Goal: Task Accomplishment & Management: Manage account settings

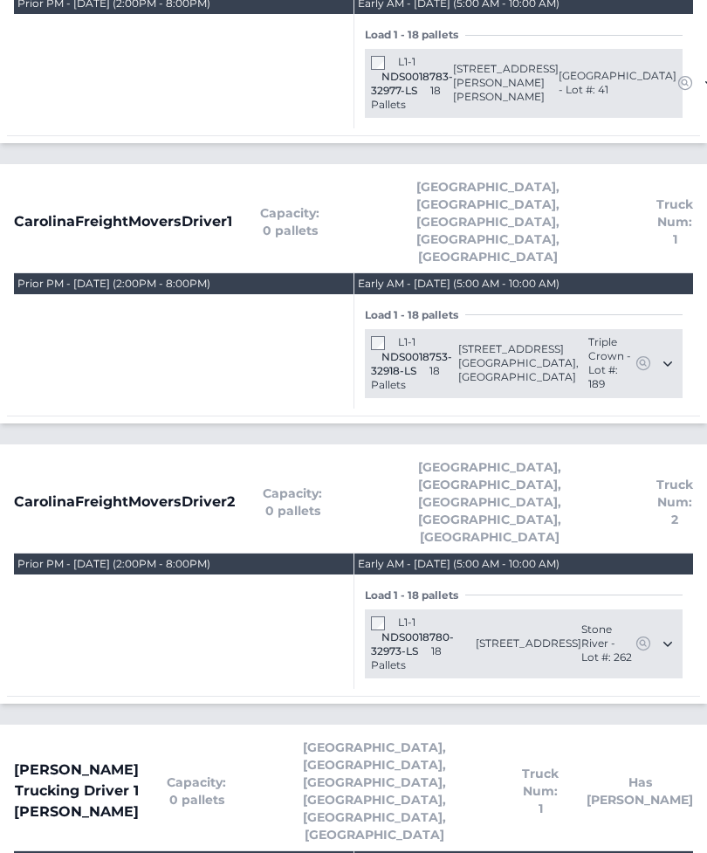
scroll to position [628, 0]
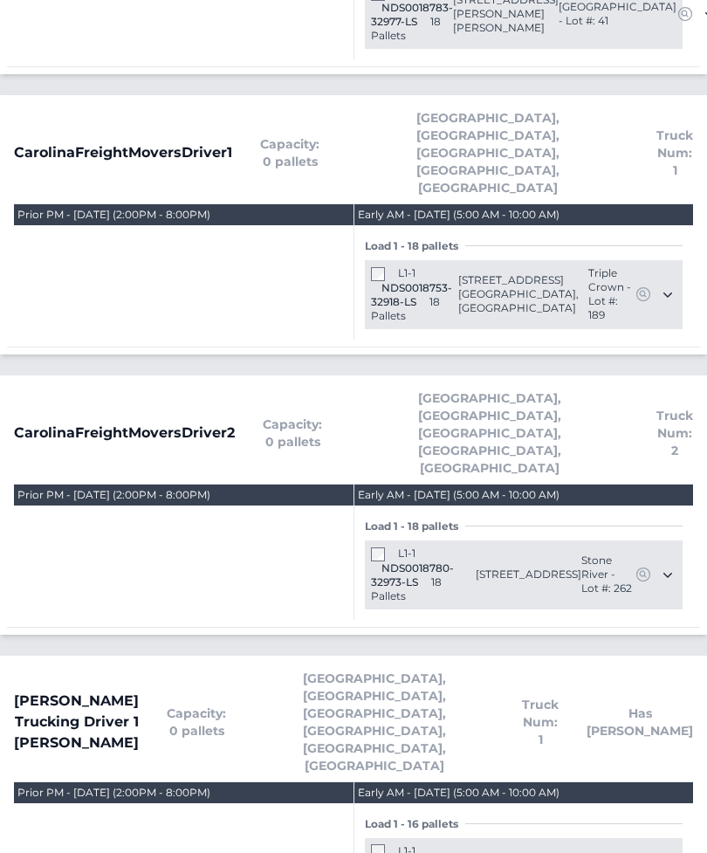
click at [371, 546] on div "L1-1 NDS0018780-32973-LS 18 Pallets" at bounding box center [423, 574] width 105 height 57
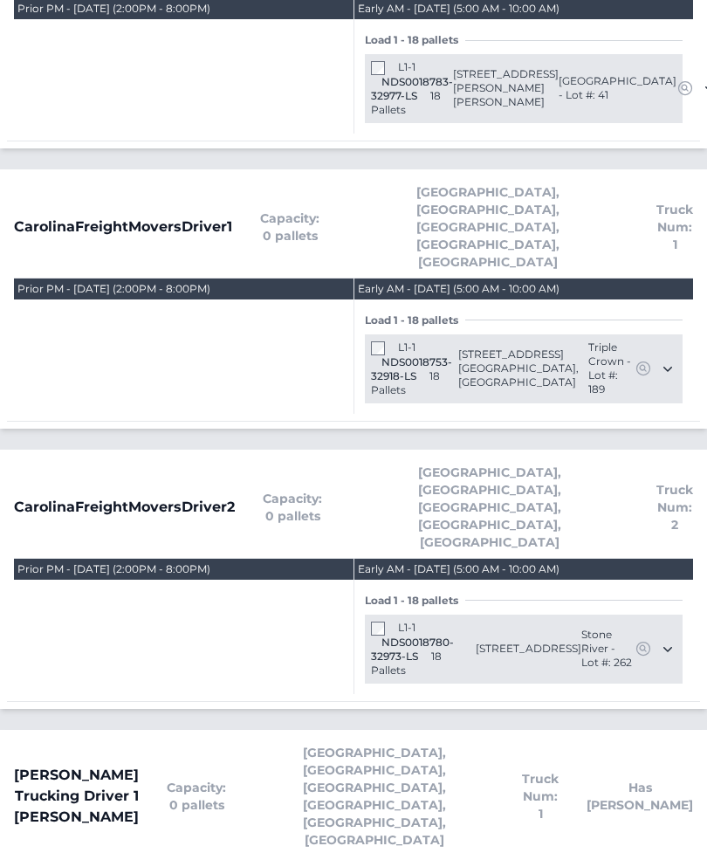
scroll to position [575, 0]
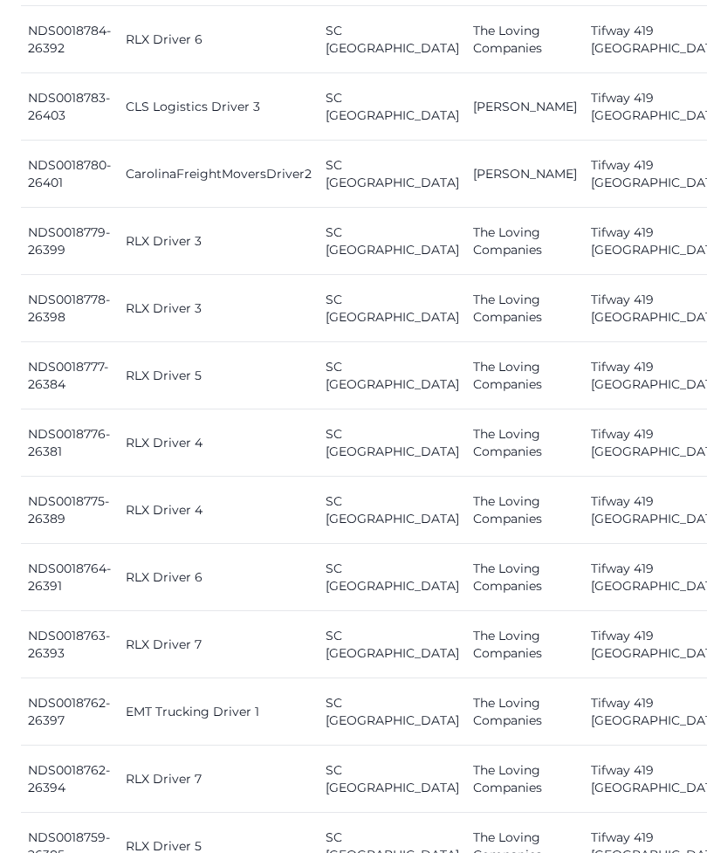
scroll to position [1067, 0]
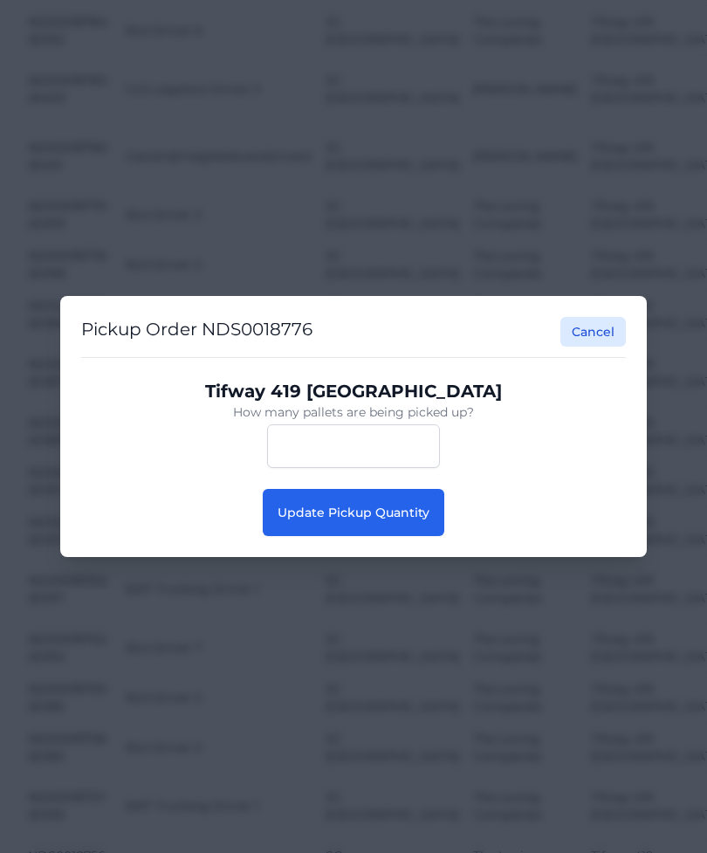
click at [414, 536] on button "Update Pickup Quantity" at bounding box center [354, 512] width 182 height 47
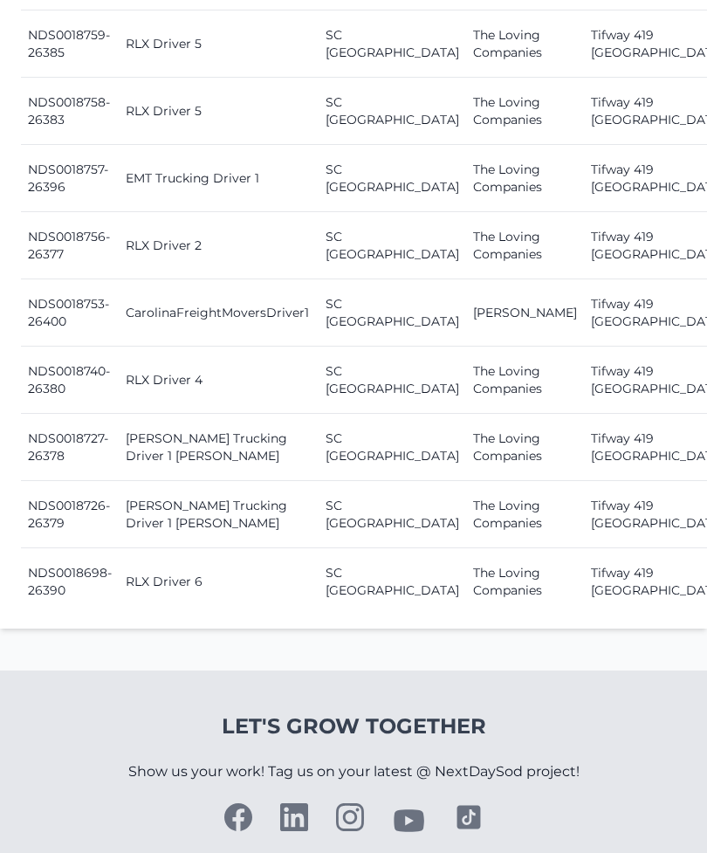
scroll to position [1890, 0]
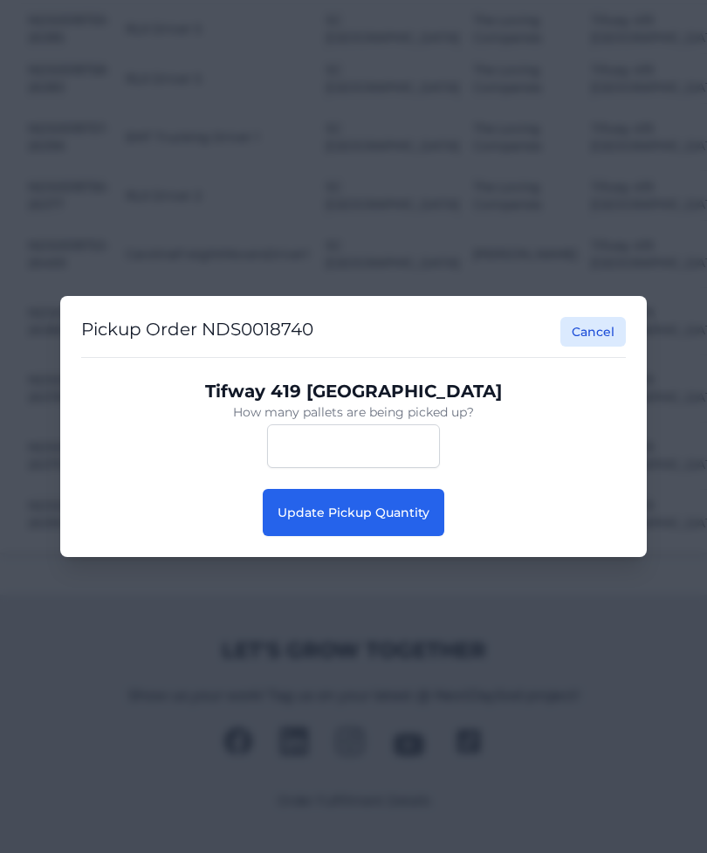
click at [406, 536] on button "Update Pickup Quantity" at bounding box center [354, 512] width 182 height 47
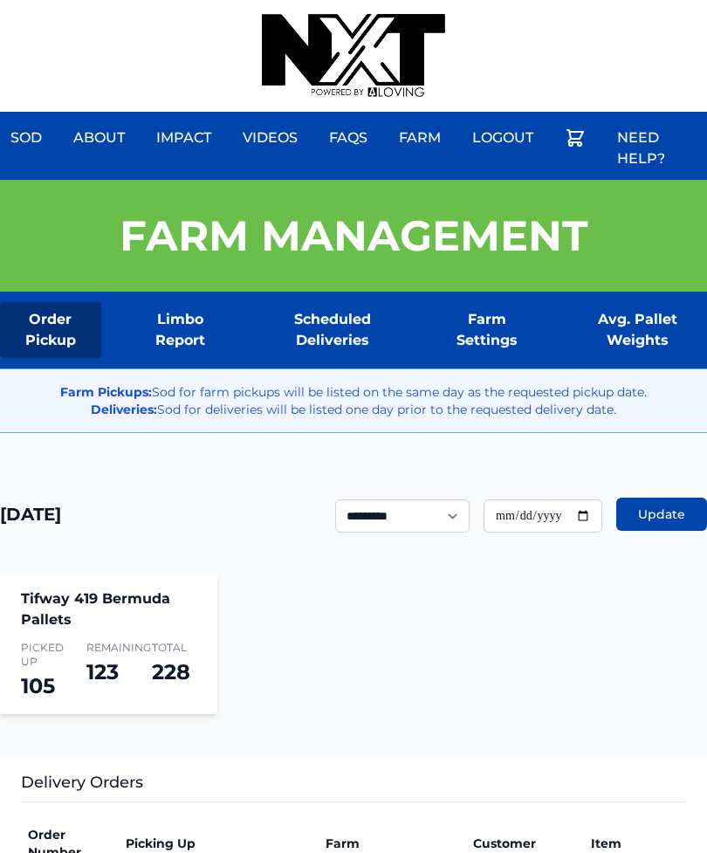
click at [93, 1] on div "Sod About Impact Videos FAQs Need Help? Farm My Account Logout" at bounding box center [353, 56] width 707 height 112
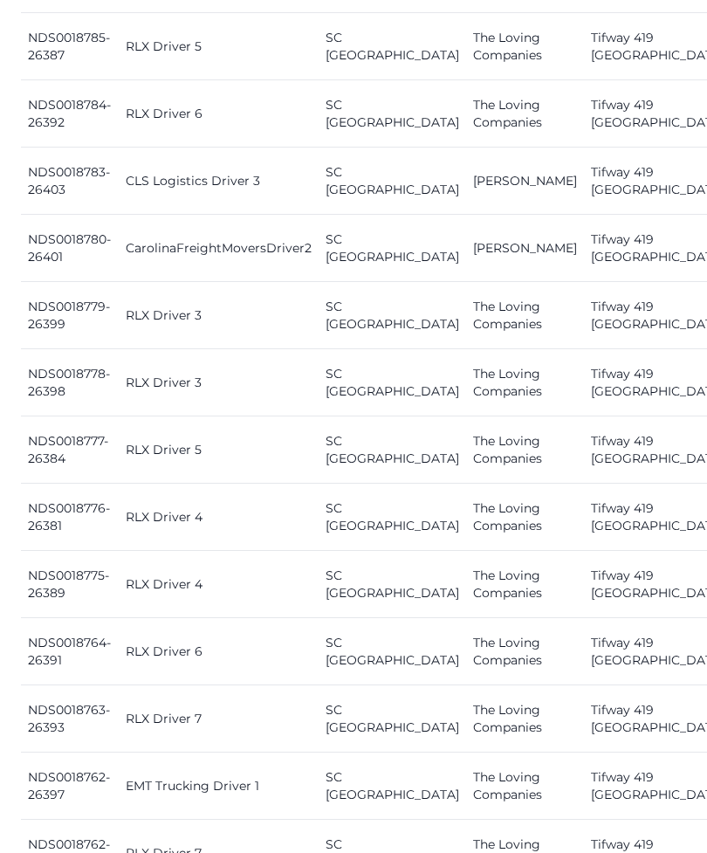
scroll to position [1347, 0]
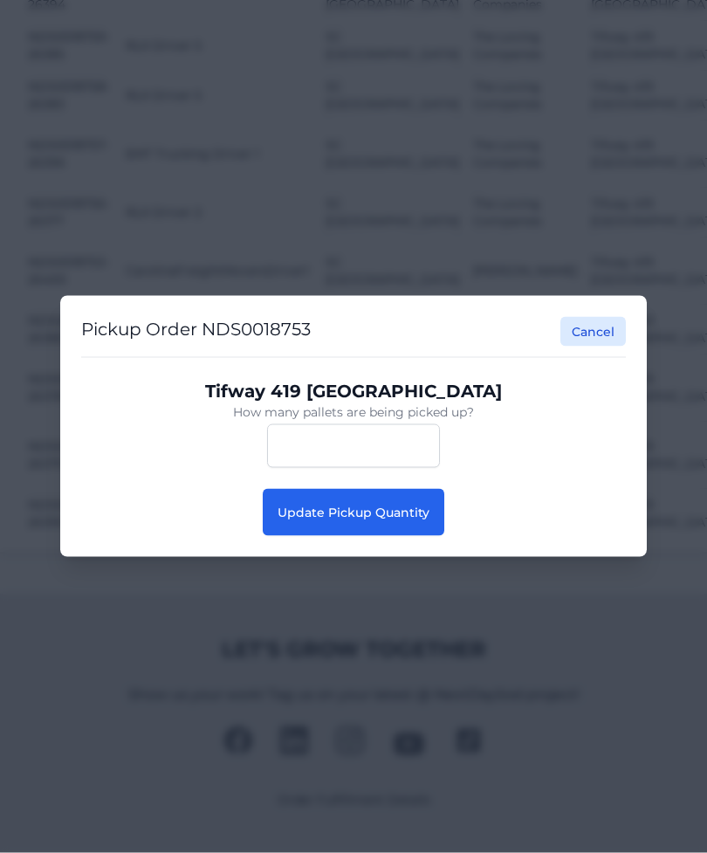
scroll to position [1765, 0]
click at [405, 520] on span "Update Pickup Quantity" at bounding box center [354, 513] width 152 height 16
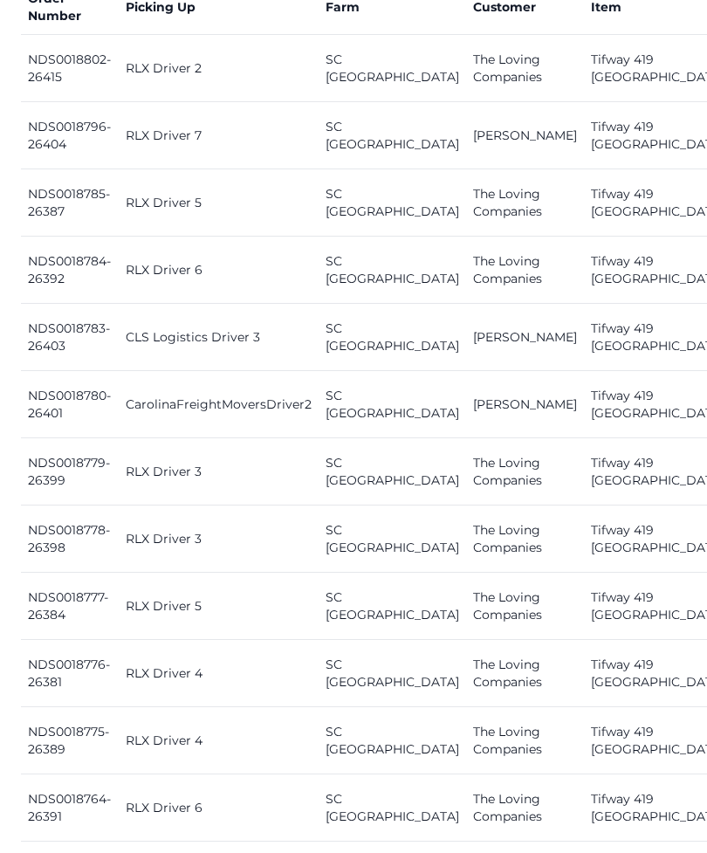
scroll to position [844, 0]
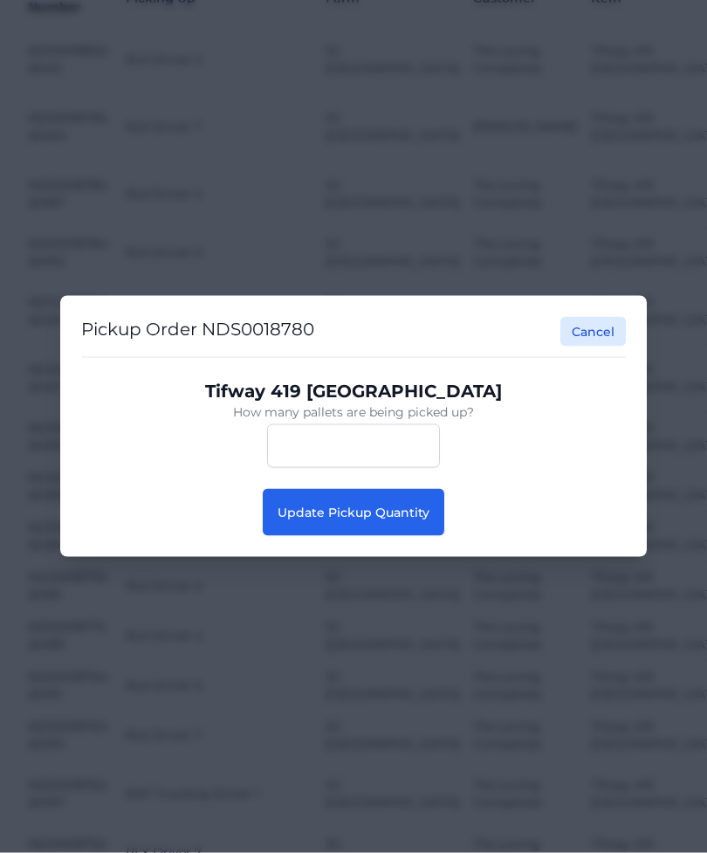
scroll to position [845, 0]
click at [427, 520] on span "Update Pickup Quantity" at bounding box center [354, 513] width 152 height 16
